Goal: Find contact information: Find contact information

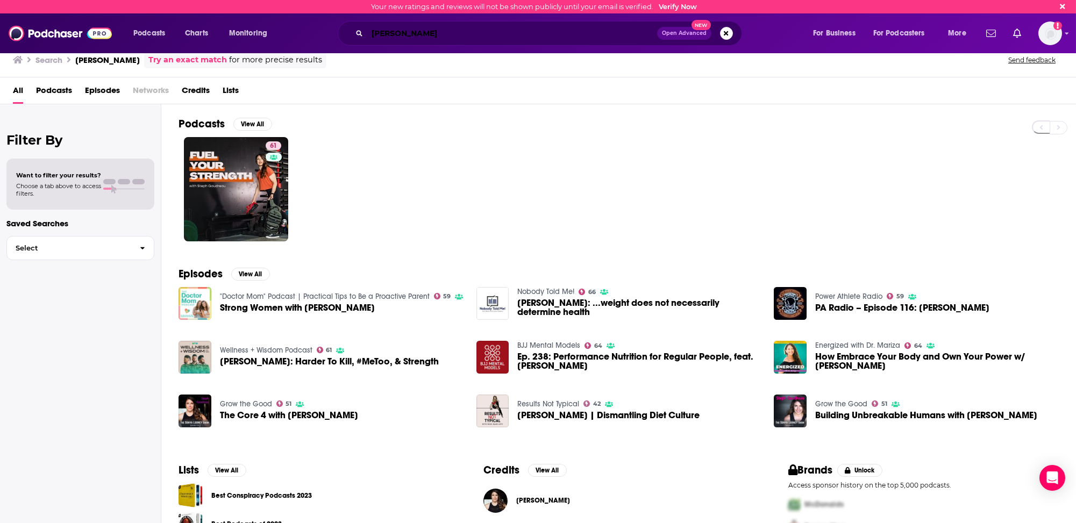
click at [392, 35] on input "[PERSON_NAME]" at bounding box center [512, 33] width 290 height 17
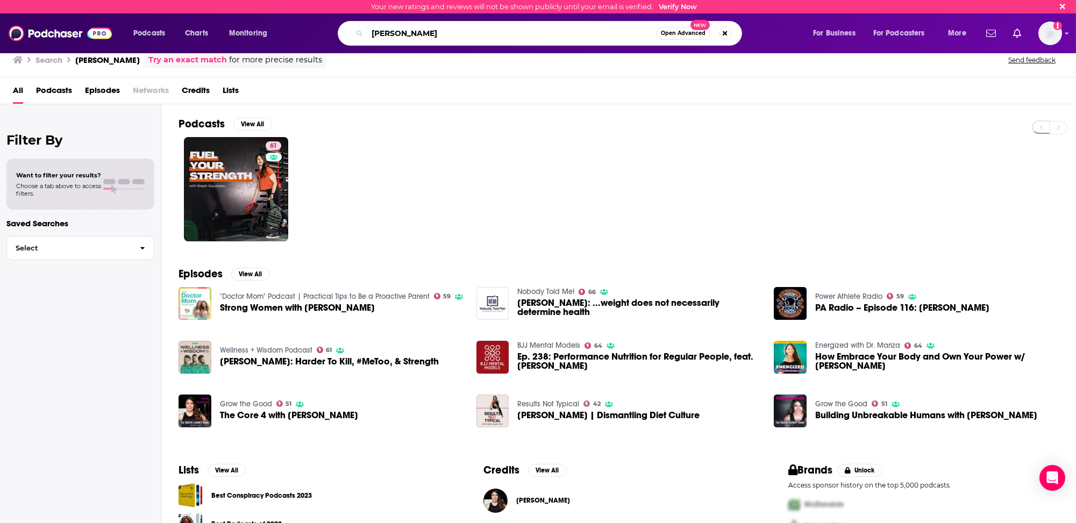
click at [392, 35] on input "[PERSON_NAME]" at bounding box center [511, 33] width 289 height 17
type input "transition drill"
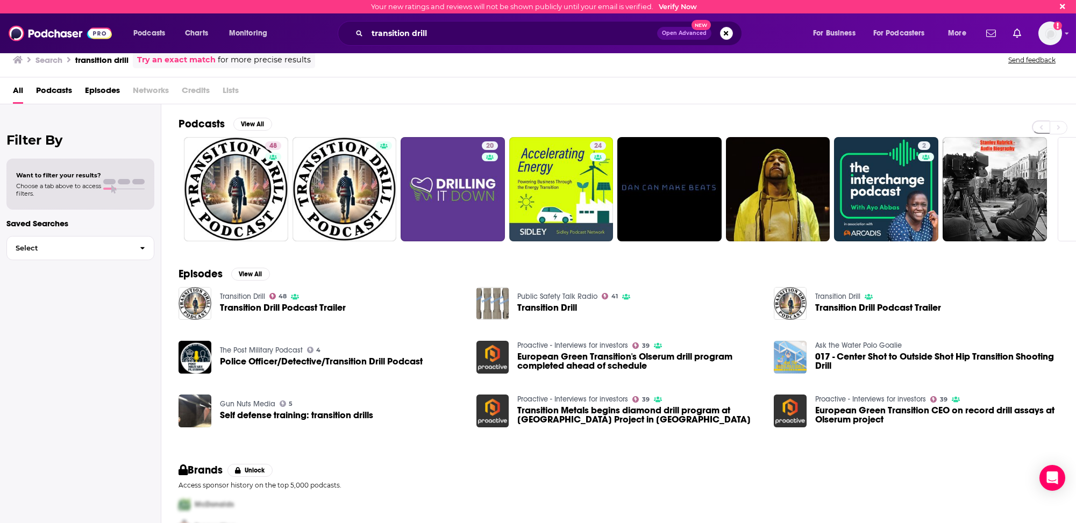
click at [64, 91] on span "Podcasts" at bounding box center [54, 93] width 36 height 22
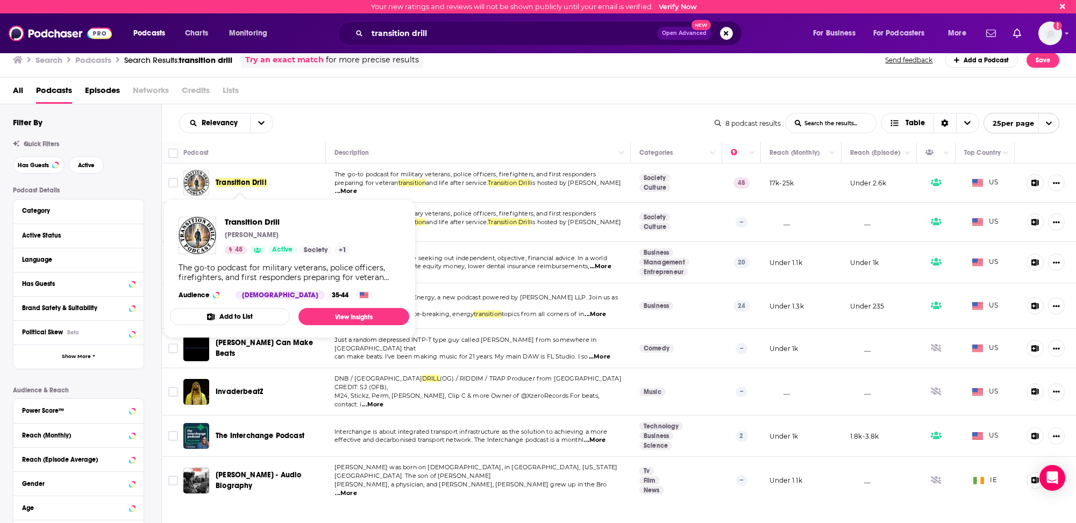
click at [253, 180] on span "Transition Drill" at bounding box center [241, 182] width 51 height 9
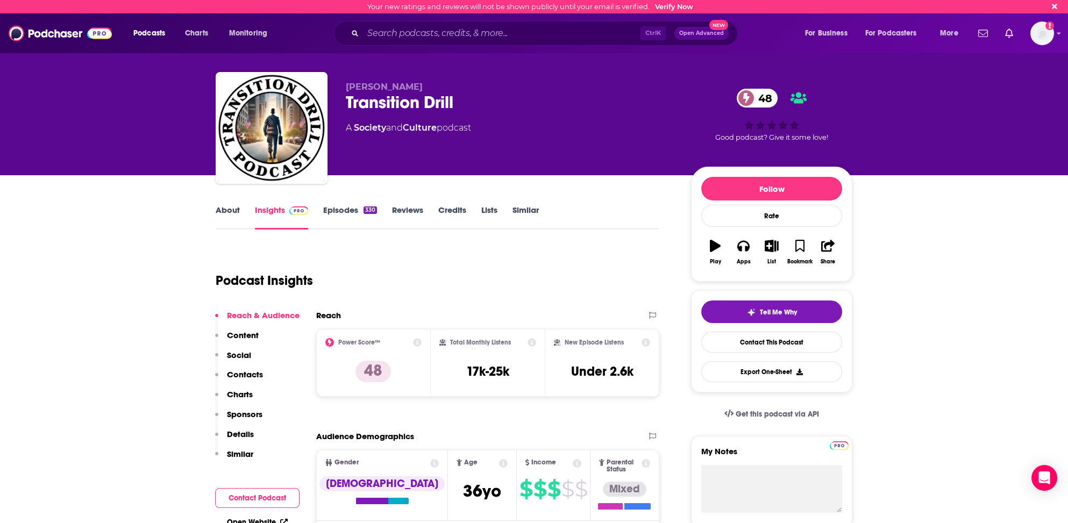
click at [225, 211] on link "About" at bounding box center [228, 217] width 24 height 25
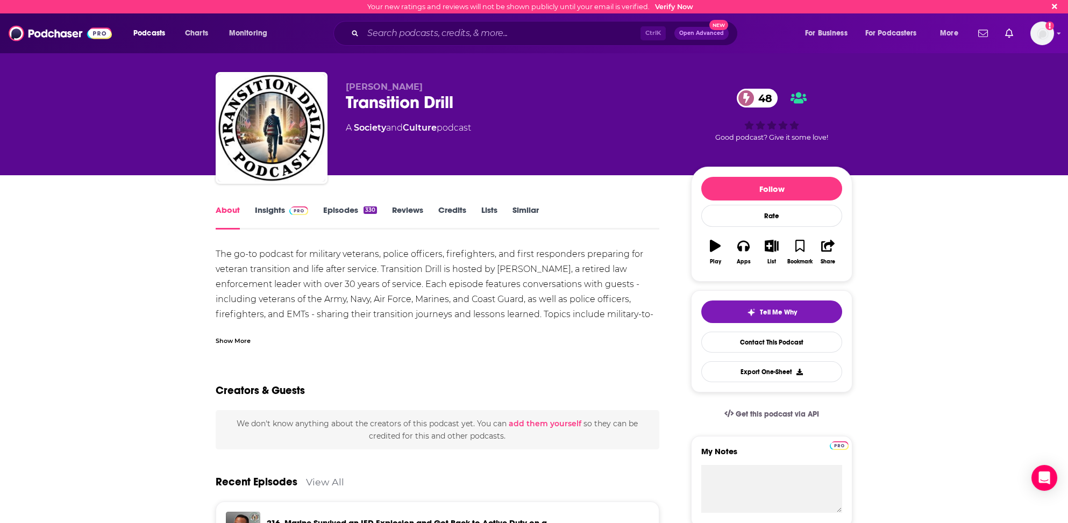
click at [270, 208] on link "Insights" at bounding box center [281, 217] width 53 height 25
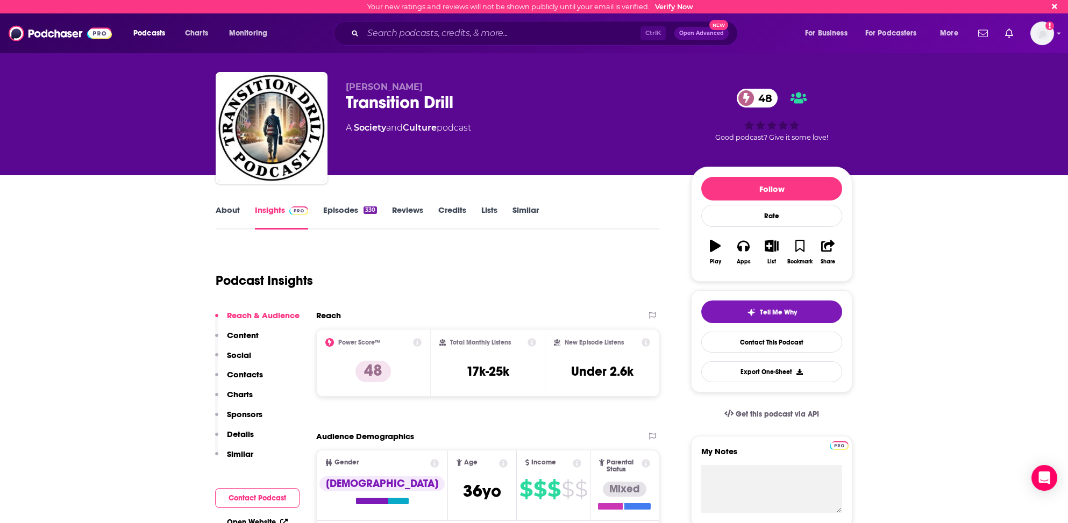
click at [252, 371] on p "Contacts" at bounding box center [245, 375] width 36 height 10
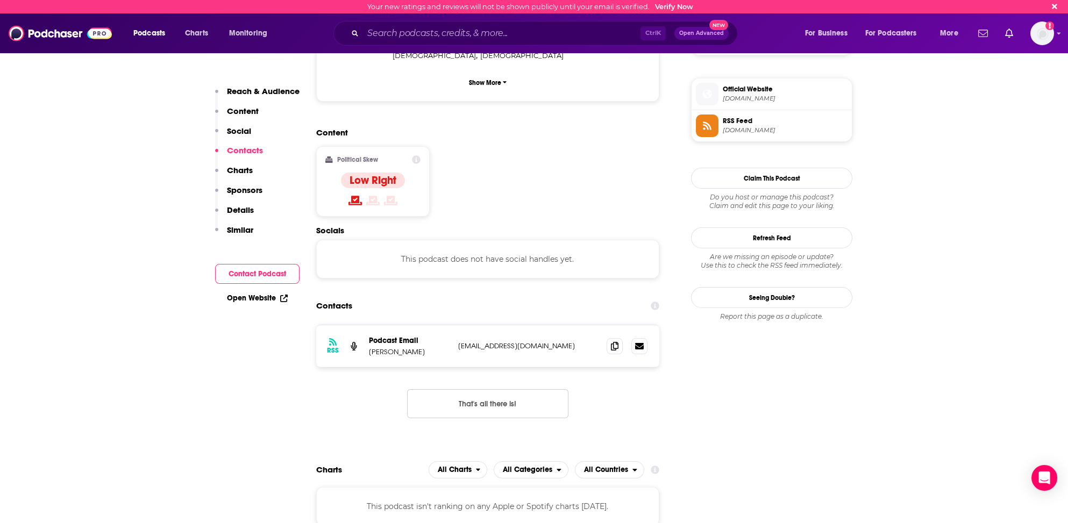
scroll to position [743, 0]
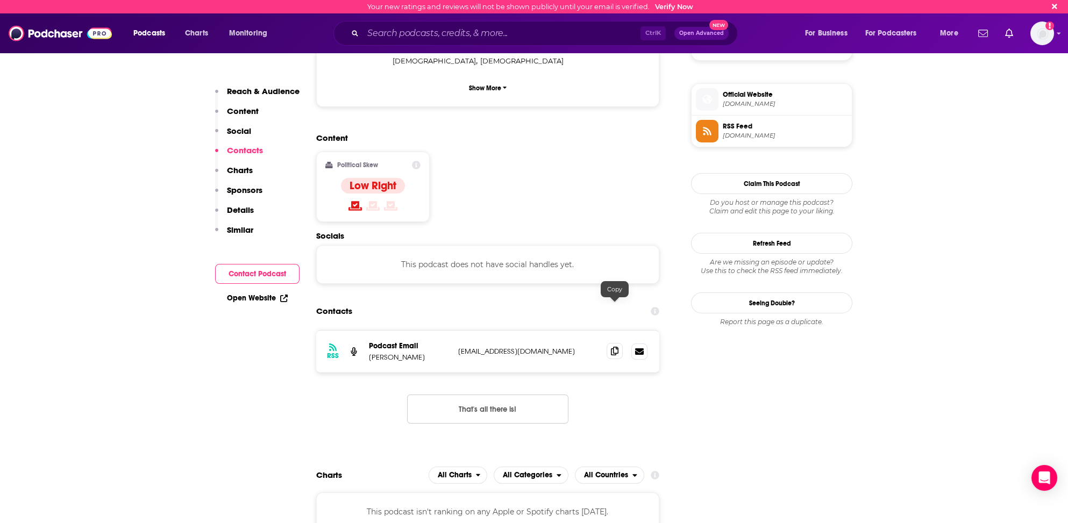
click at [613, 347] on icon at bounding box center [615, 351] width 8 height 9
drag, startPoint x: 367, startPoint y: 309, endPoint x: 420, endPoint y: 314, distance: 53.4
click at [420, 331] on div "RSS Podcast Email [PERSON_NAME] [EMAIL_ADDRESS][DOMAIN_NAME] [EMAIL_ADDRESS][DO…" at bounding box center [487, 352] width 343 height 42
copy p "[PERSON_NAME]"
click at [587, 331] on div "RSS Podcast Email [PERSON_NAME] [EMAIL_ADDRESS][DOMAIN_NAME] [EMAIL_ADDRESS][DO…" at bounding box center [487, 352] width 343 height 42
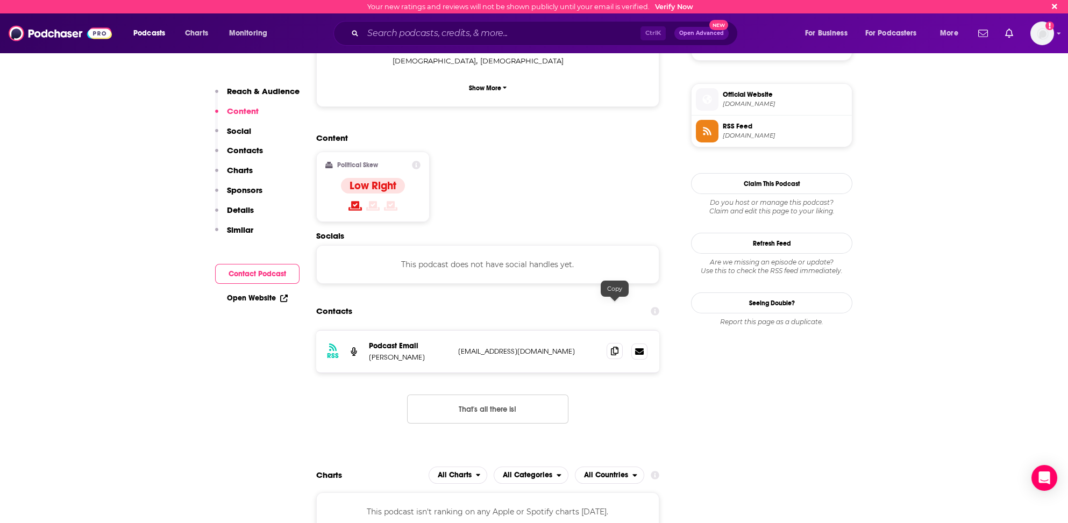
click at [615, 347] on icon at bounding box center [615, 351] width 8 height 9
